Goal: Task Accomplishment & Management: Manage account settings

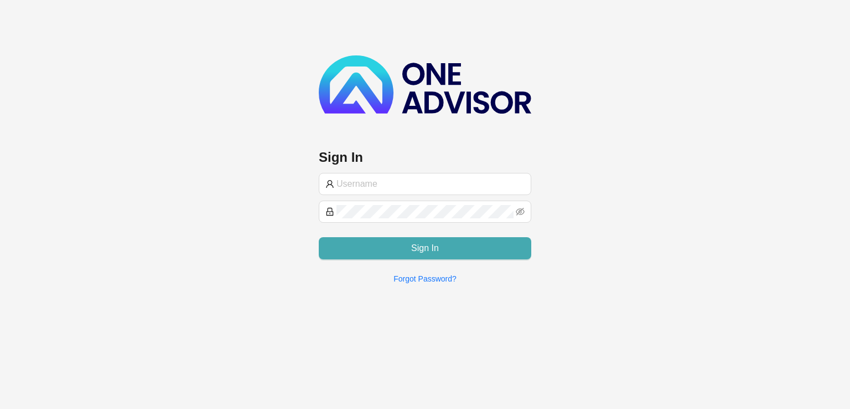
type input "carla@hvm.co.za"
click at [357, 249] on button "Sign In" at bounding box center [425, 248] width 213 height 22
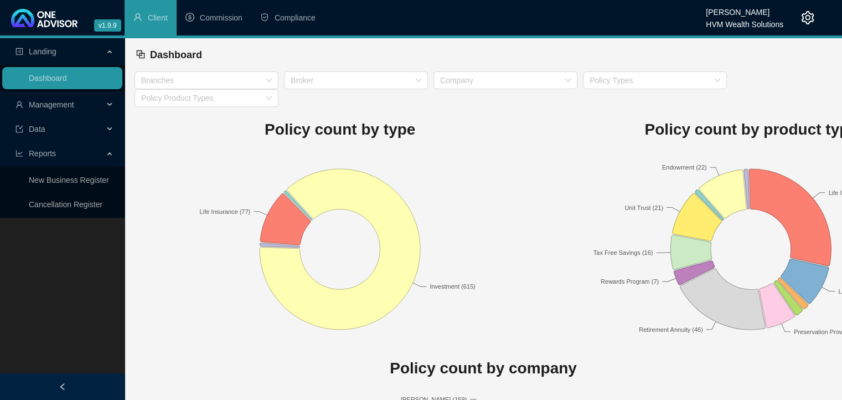
click at [808, 12] on icon "setting" at bounding box center [808, 17] width 13 height 13
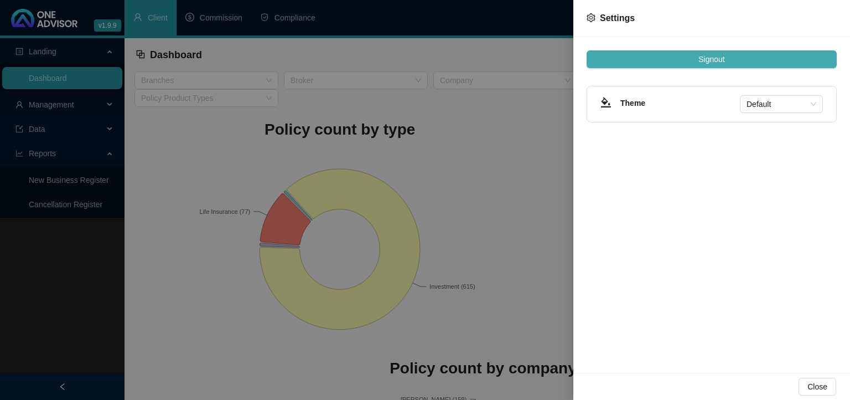
click at [743, 62] on button "Signout" at bounding box center [712, 59] width 250 height 18
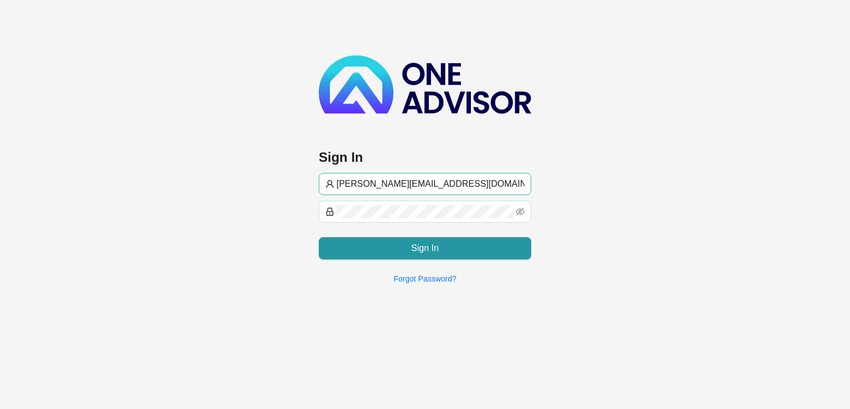
click at [496, 183] on input "carla@hvm.co.za" at bounding box center [431, 183] width 188 height 13
type input "wesley@hvmws.co.za"
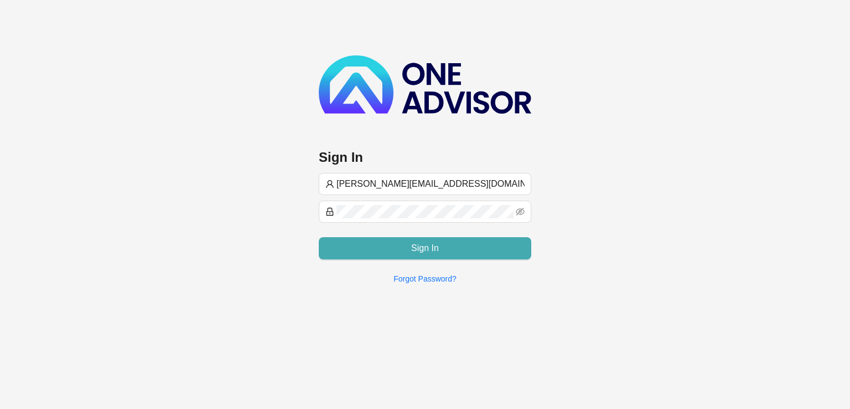
click at [390, 248] on button "Sign In" at bounding box center [425, 248] width 213 height 22
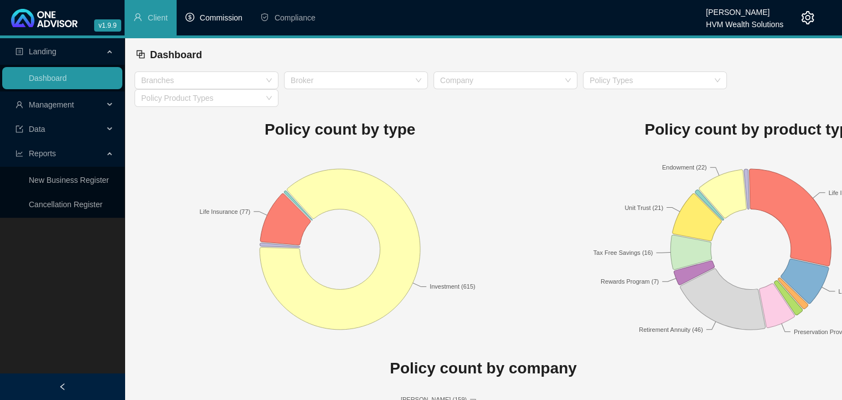
click at [233, 18] on span "Commission" at bounding box center [221, 17] width 43 height 9
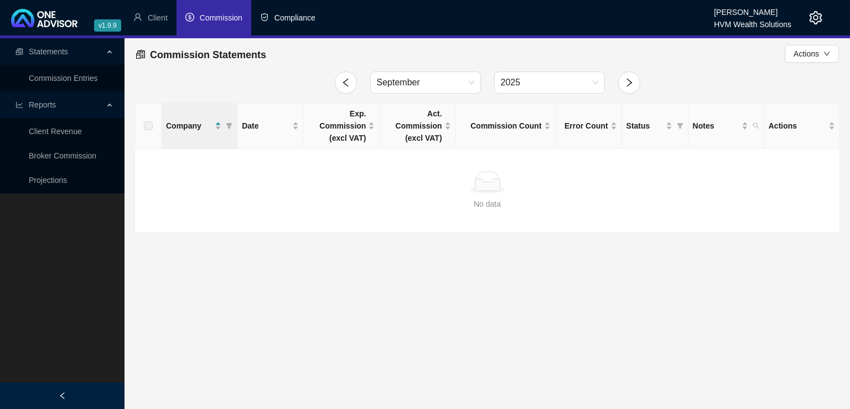
click at [287, 14] on span "Compliance" at bounding box center [295, 17] width 41 height 9
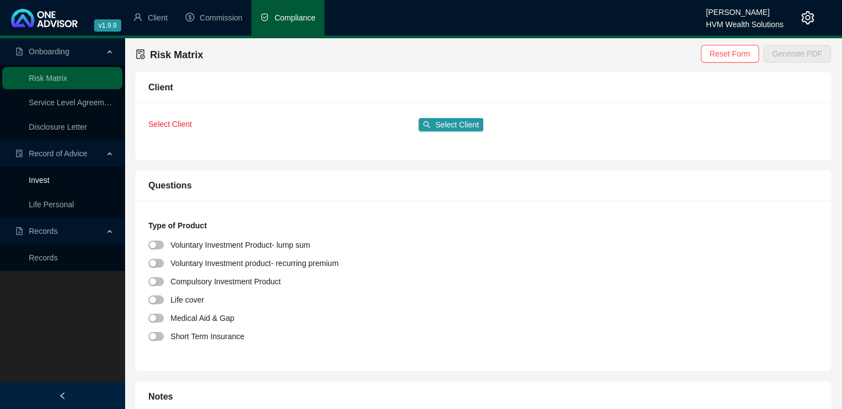
click at [42, 178] on link "Invest" at bounding box center [39, 180] width 20 height 9
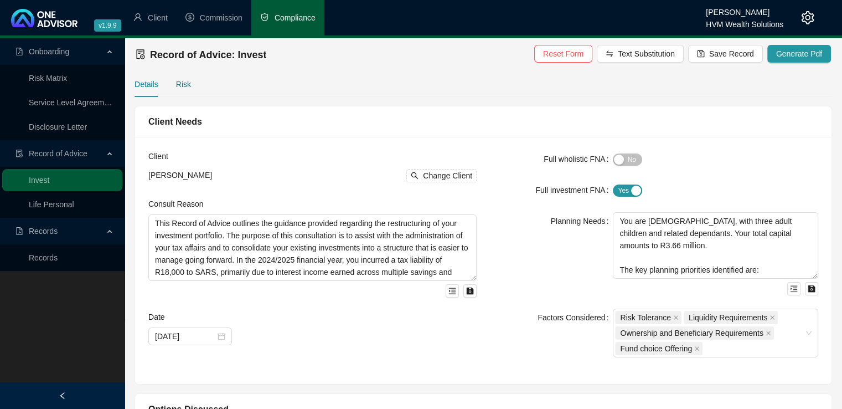
click at [183, 81] on div "Risk" at bounding box center [183, 84] width 15 height 12
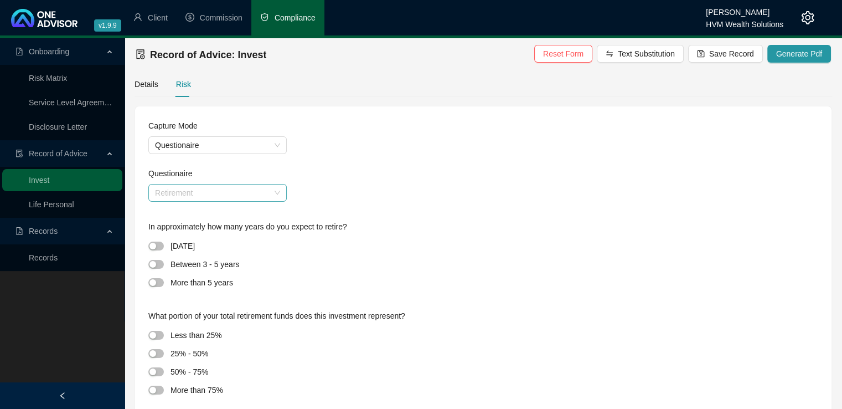
click at [252, 196] on span "Retirement" at bounding box center [217, 192] width 125 height 17
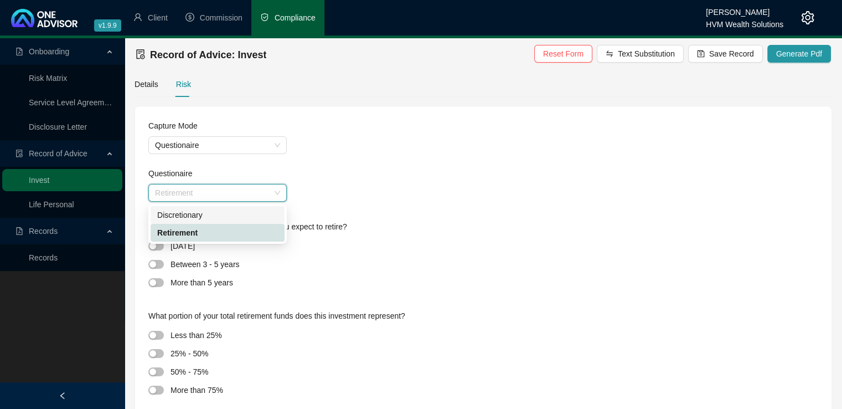
click at [239, 215] on div "Discretionary" at bounding box center [217, 215] width 121 height 12
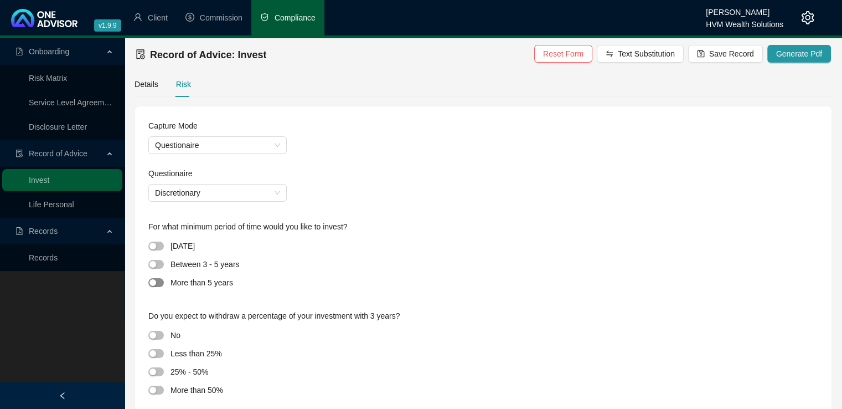
click at [158, 284] on span "button" at bounding box center [156, 282] width 16 height 9
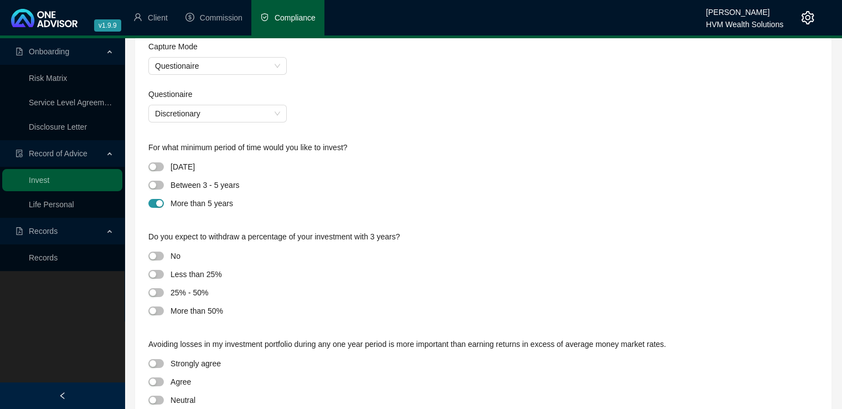
scroll to position [90, 0]
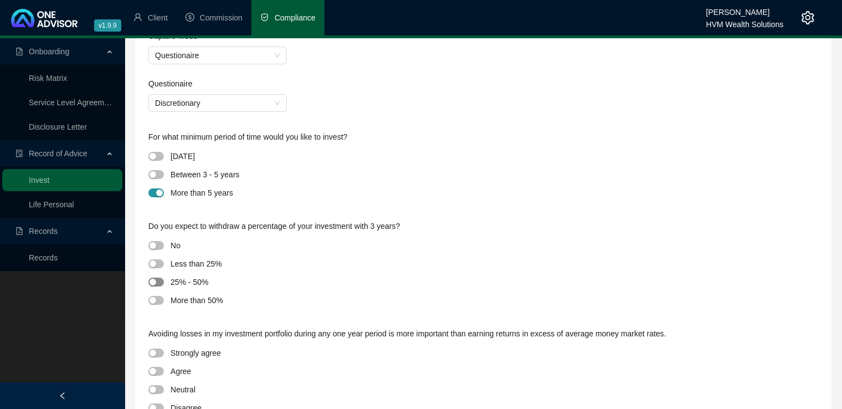
click at [154, 282] on div "button" at bounding box center [153, 282] width 7 height 7
click at [162, 282] on div "button" at bounding box center [159, 282] width 7 height 7
click at [155, 266] on div "button" at bounding box center [153, 263] width 7 height 7
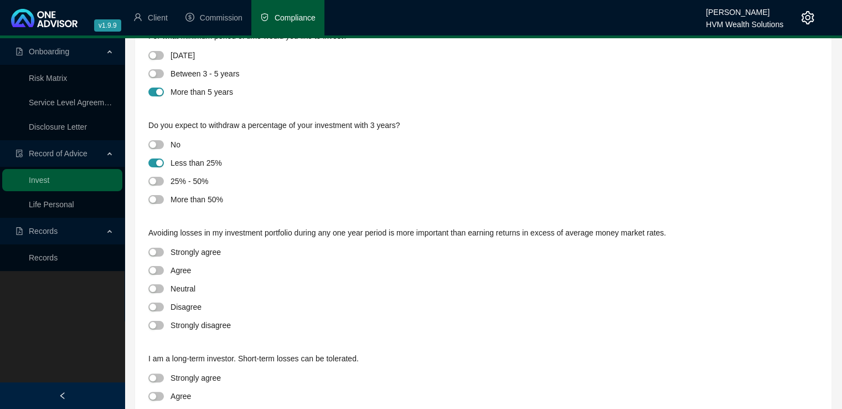
scroll to position [193, 0]
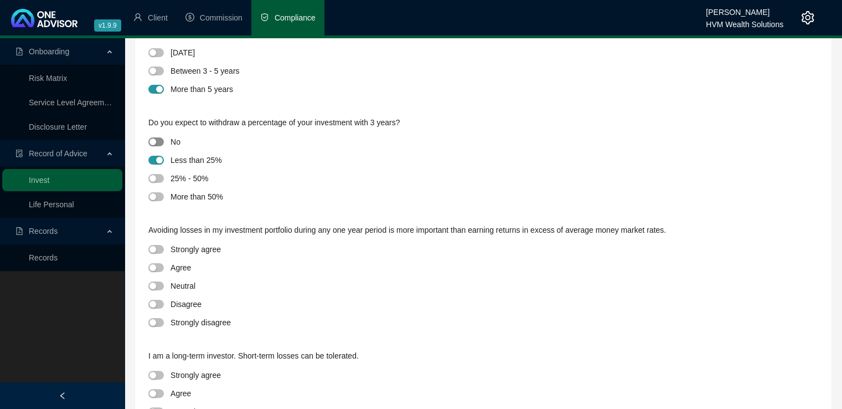
click at [155, 142] on div "button" at bounding box center [153, 141] width 7 height 7
click at [158, 249] on span "button" at bounding box center [156, 249] width 16 height 9
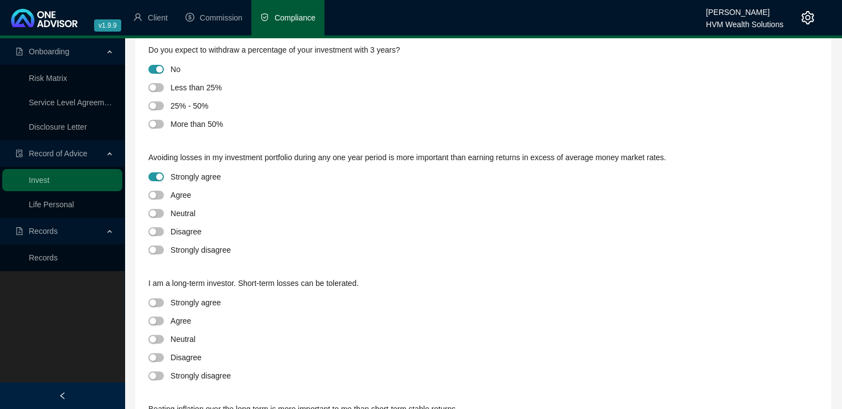
scroll to position [280, 0]
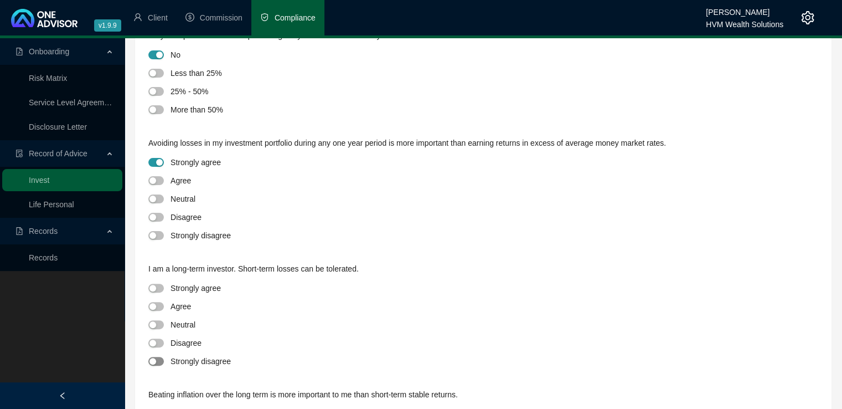
click at [157, 359] on span "button" at bounding box center [156, 361] width 16 height 9
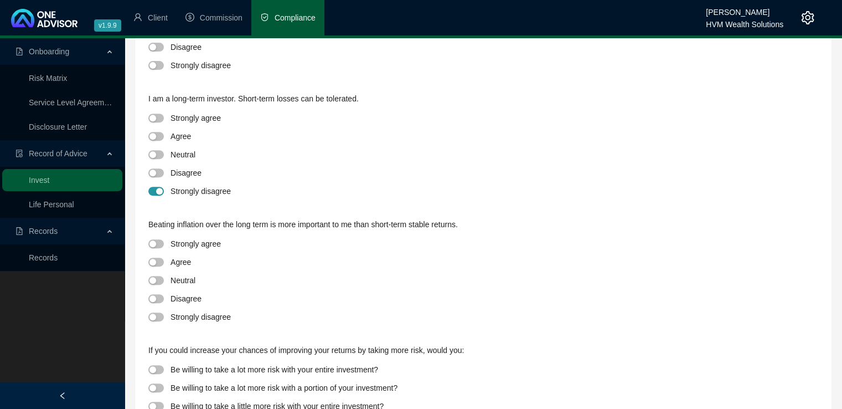
scroll to position [456, 0]
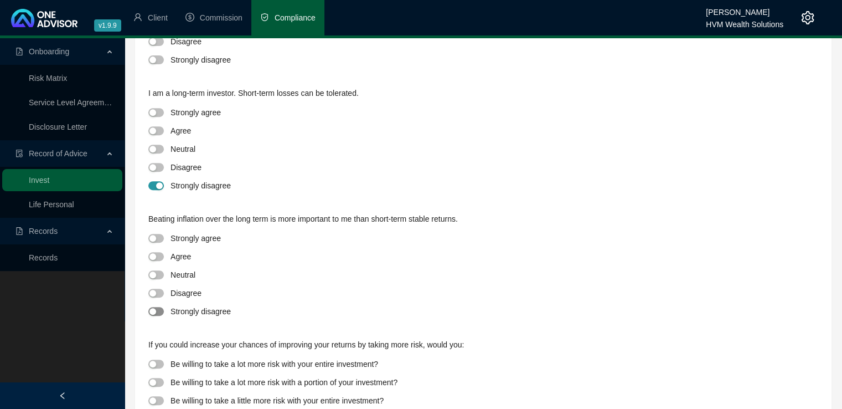
click at [156, 311] on button "button" at bounding box center [156, 311] width 16 height 9
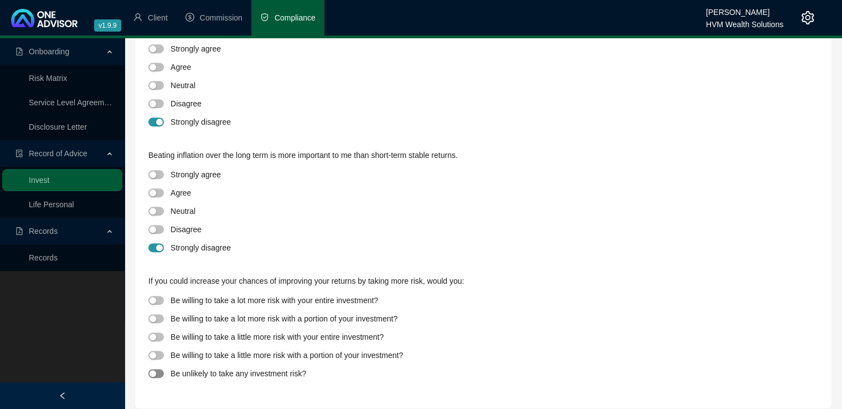
click at [155, 375] on div "button" at bounding box center [153, 373] width 7 height 7
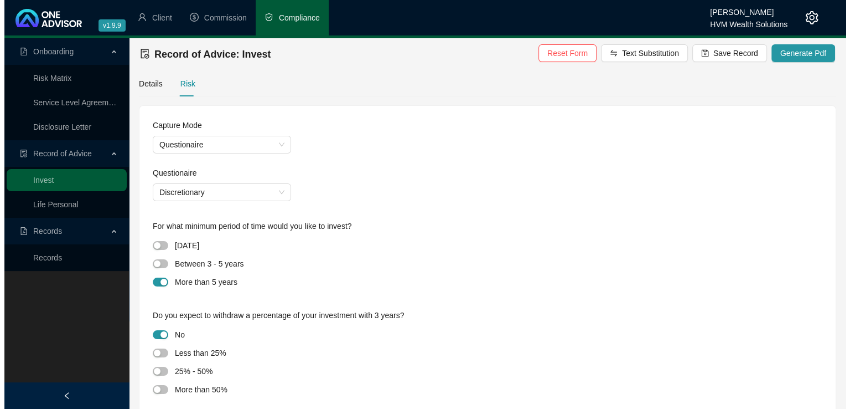
scroll to position [0, 0]
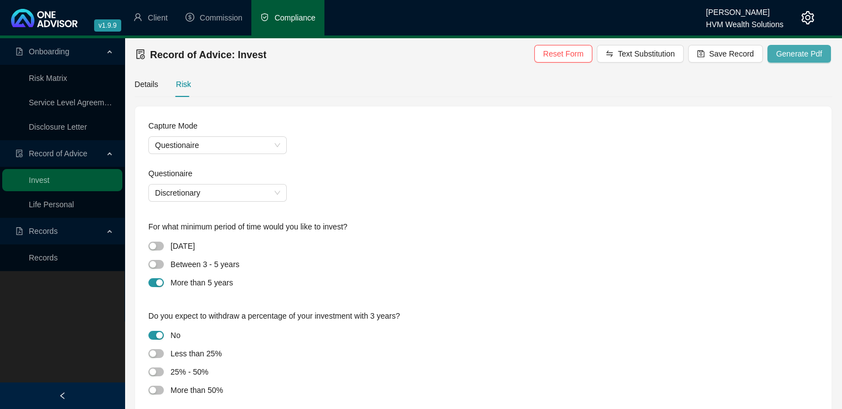
click at [788, 53] on span "Generate Pdf" at bounding box center [799, 54] width 46 height 12
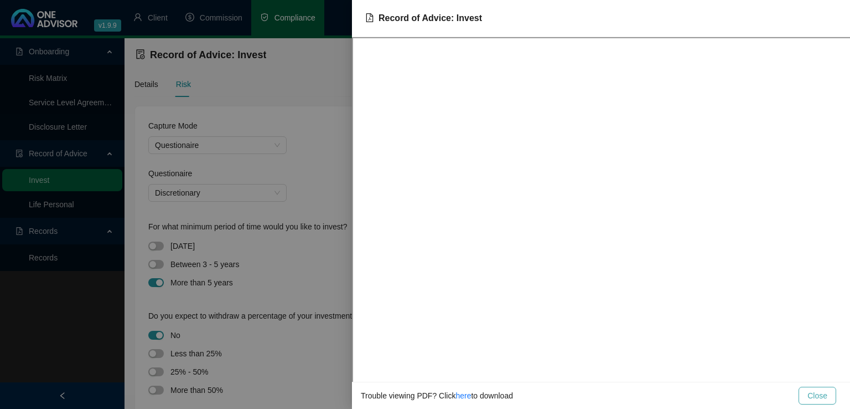
click at [323, 123] on div at bounding box center [425, 204] width 850 height 409
click at [815, 393] on span "Close" at bounding box center [818, 395] width 20 height 12
click at [193, 216] on div at bounding box center [425, 204] width 850 height 409
click at [227, 209] on div at bounding box center [425, 204] width 850 height 409
click at [827, 394] on span "Close" at bounding box center [818, 395] width 20 height 12
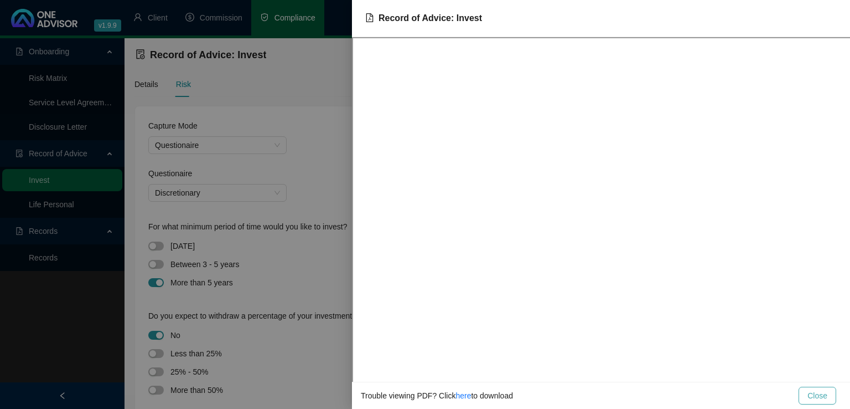
click at [813, 398] on span "Close" at bounding box center [818, 395] width 20 height 12
click at [298, 113] on div at bounding box center [425, 204] width 850 height 409
click at [461, 395] on link "here" at bounding box center [464, 395] width 16 height 9
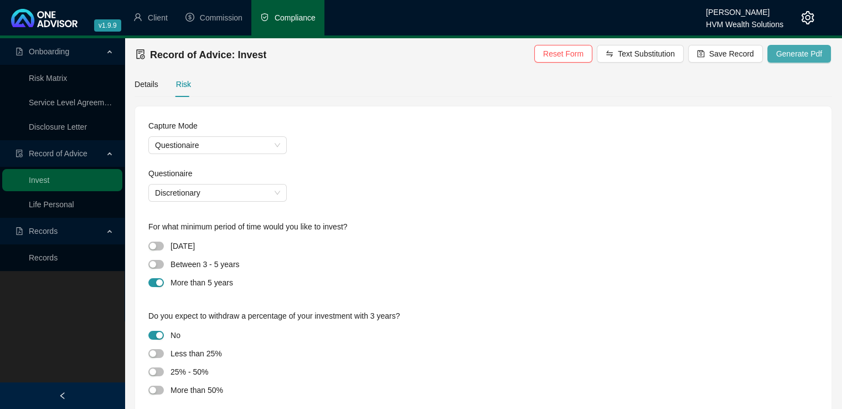
click at [777, 49] on button "Generate Pdf" at bounding box center [799, 54] width 64 height 18
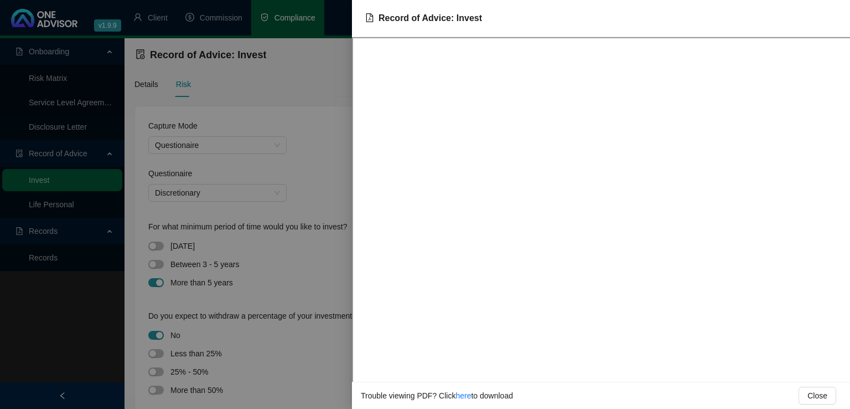
click at [338, 97] on div at bounding box center [425, 204] width 850 height 409
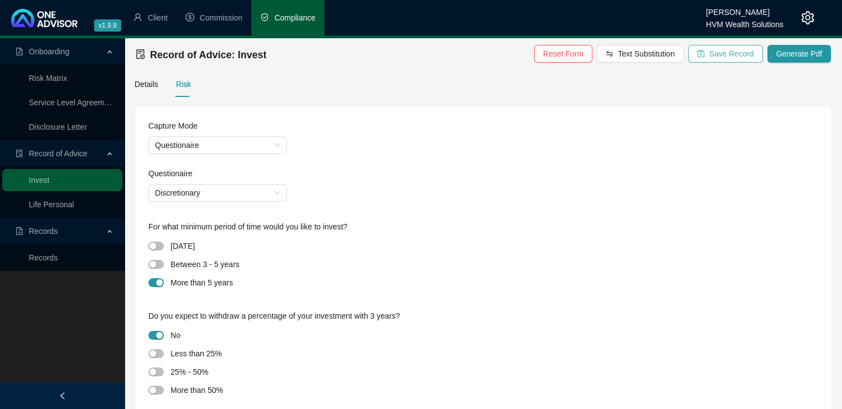
click at [713, 53] on button "Save Record" at bounding box center [725, 54] width 75 height 18
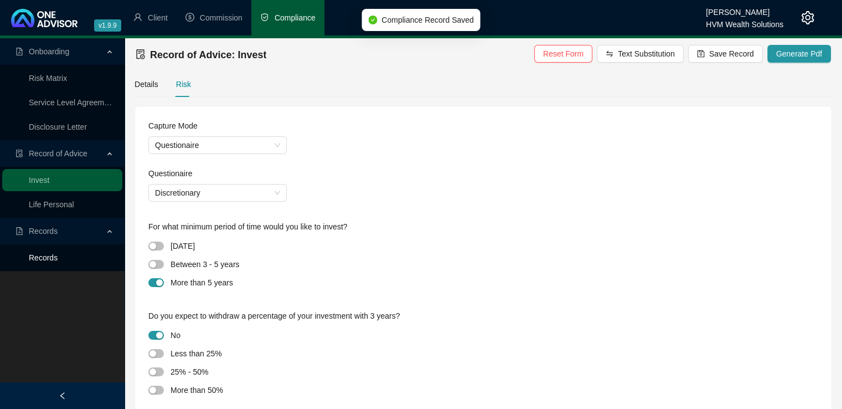
click at [48, 260] on link "Records" at bounding box center [43, 257] width 29 height 9
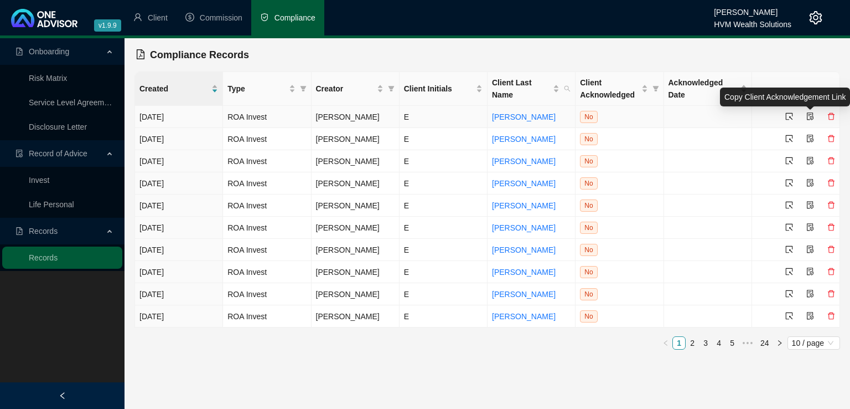
click at [810, 114] on icon "file-protect" at bounding box center [811, 116] width 8 height 8
click at [587, 118] on span "No" at bounding box center [588, 117] width 17 height 12
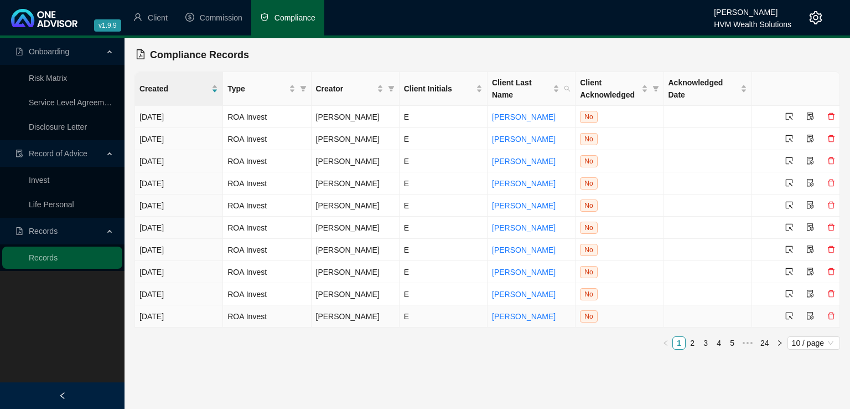
click at [830, 314] on icon "delete" at bounding box center [831, 315] width 7 height 7
click at [832, 293] on span "Yes" at bounding box center [834, 292] width 13 height 12
click at [831, 295] on div "Created Type Creator Client Initials Client Last Name Client Acknowledged Ackno…" at bounding box center [488, 210] width 706 height 278
click at [829, 292] on icon "delete" at bounding box center [831, 293] width 7 height 7
click at [836, 270] on span "Yes" at bounding box center [834, 270] width 13 height 12
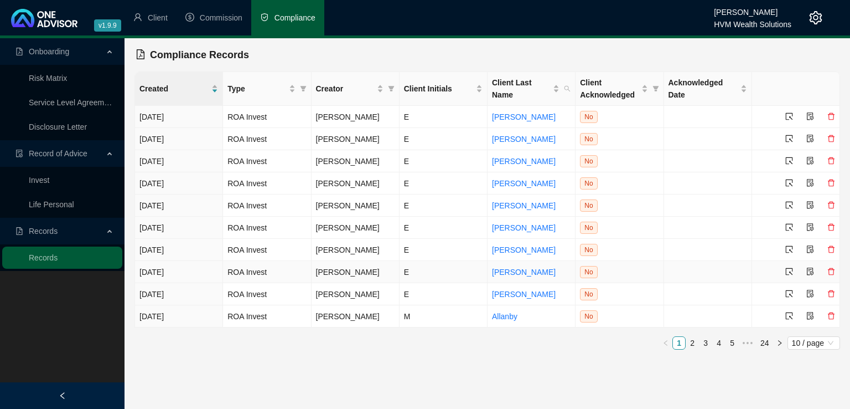
click at [833, 269] on icon "delete" at bounding box center [831, 271] width 7 height 7
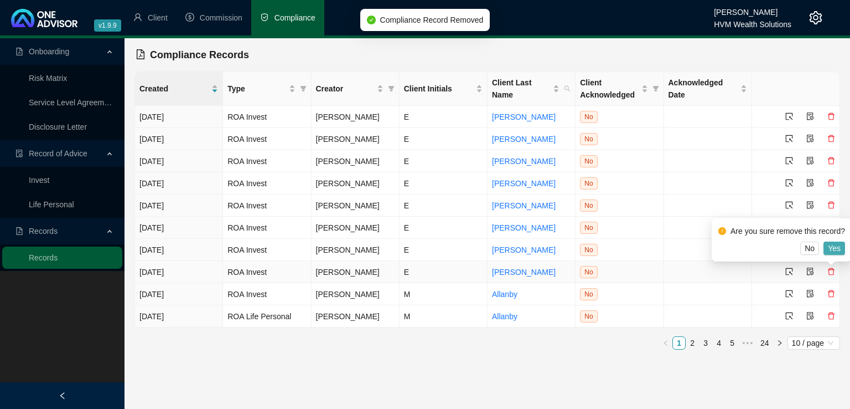
click at [834, 244] on span "Yes" at bounding box center [834, 248] width 13 height 12
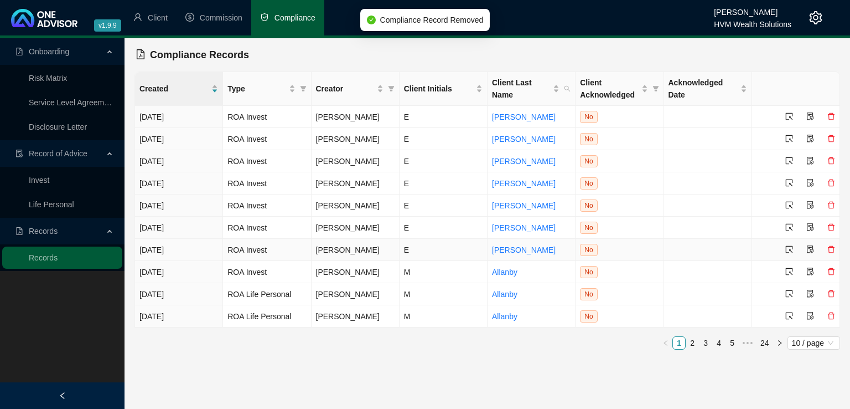
click at [833, 248] on icon "delete" at bounding box center [832, 249] width 8 height 8
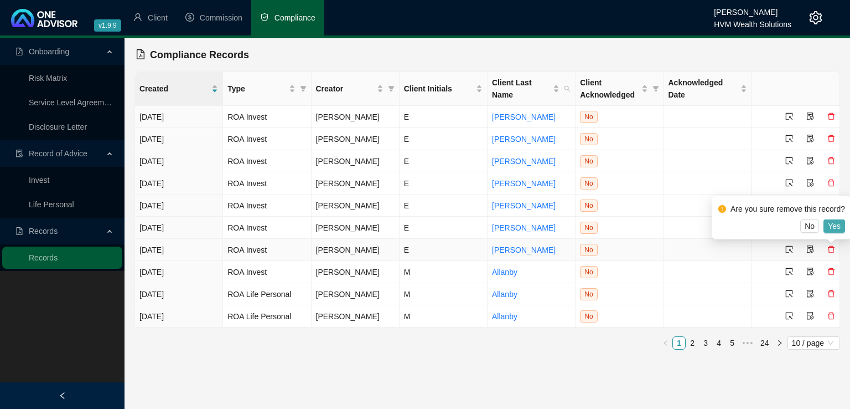
click at [835, 222] on span "Yes" at bounding box center [834, 226] width 13 height 12
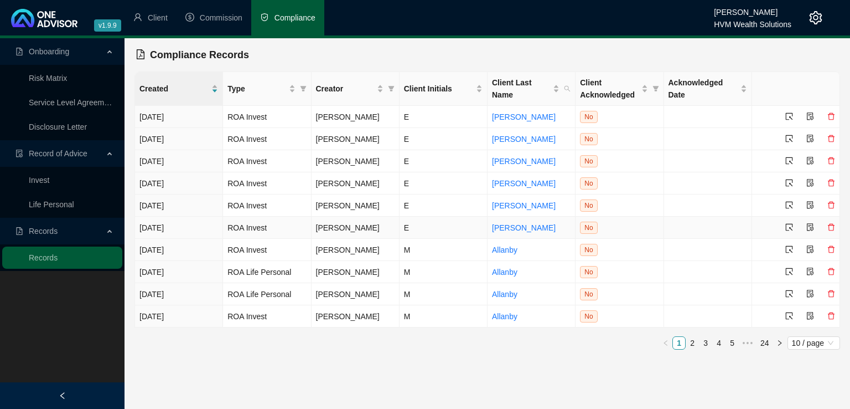
click at [834, 225] on icon "delete" at bounding box center [832, 227] width 8 height 8
click at [831, 204] on span "Yes" at bounding box center [834, 204] width 13 height 12
click at [829, 204] on icon "delete" at bounding box center [831, 205] width 7 height 7
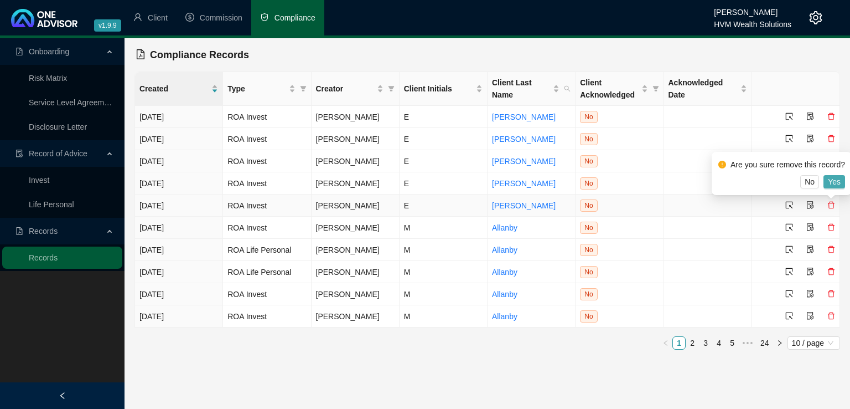
click at [834, 182] on span "Yes" at bounding box center [834, 182] width 13 height 12
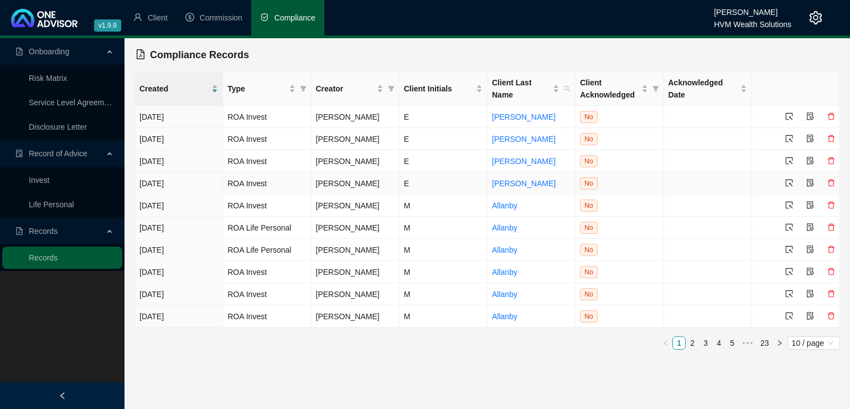
click at [829, 184] on icon "delete" at bounding box center [831, 182] width 7 height 7
click at [828, 157] on span "Yes" at bounding box center [834, 159] width 13 height 12
click at [834, 161] on icon "delete" at bounding box center [831, 160] width 7 height 7
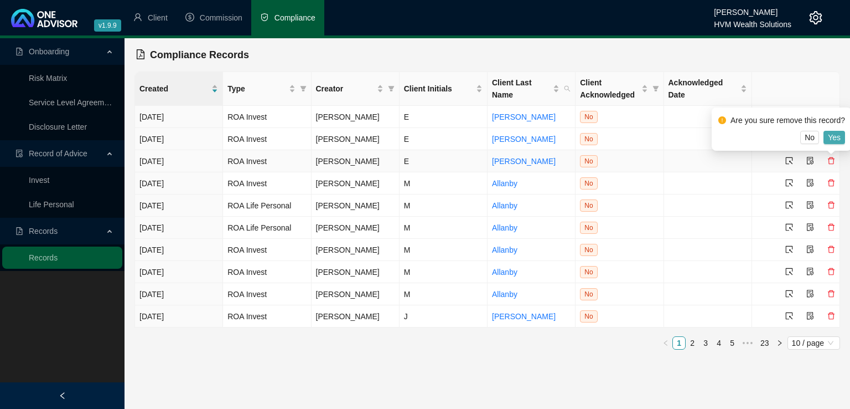
click at [833, 137] on span "Yes" at bounding box center [834, 137] width 13 height 12
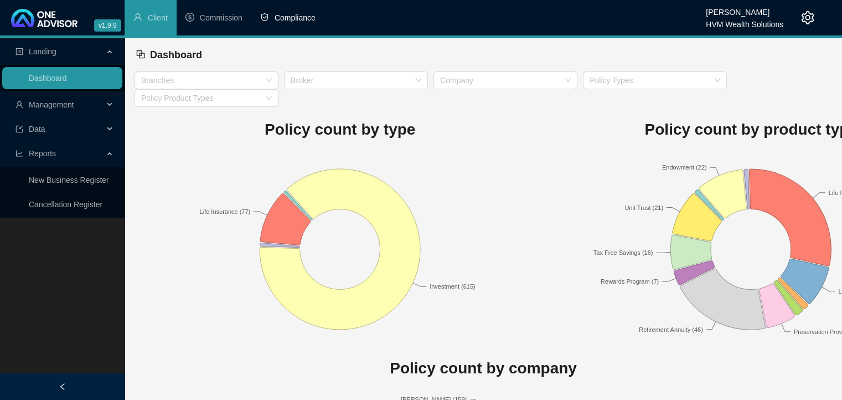
click at [291, 15] on span "Compliance" at bounding box center [295, 17] width 41 height 9
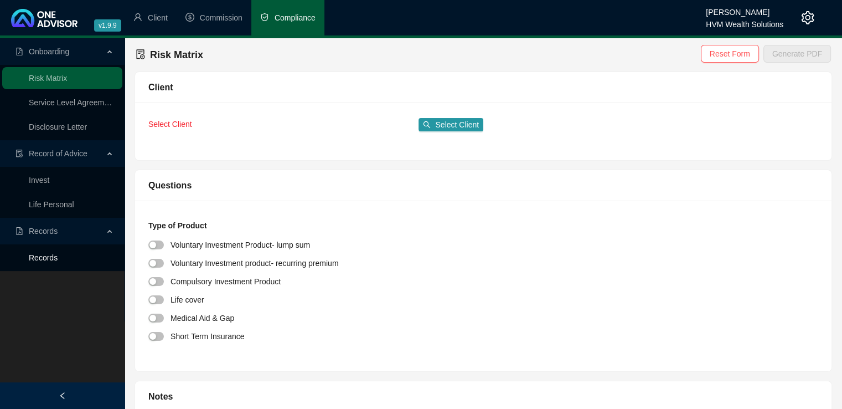
click at [58, 253] on link "Records" at bounding box center [43, 257] width 29 height 9
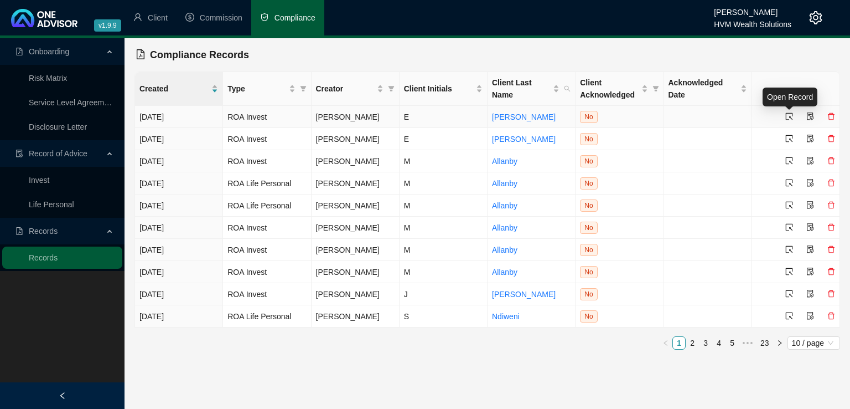
click at [790, 116] on icon "select" at bounding box center [790, 116] width 8 height 8
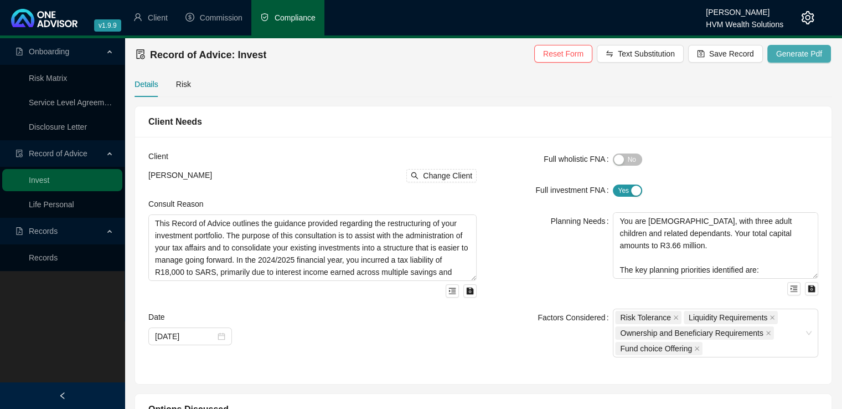
click at [793, 51] on span "Generate Pdf" at bounding box center [799, 54] width 46 height 12
